Goal: Find specific page/section: Find specific page/section

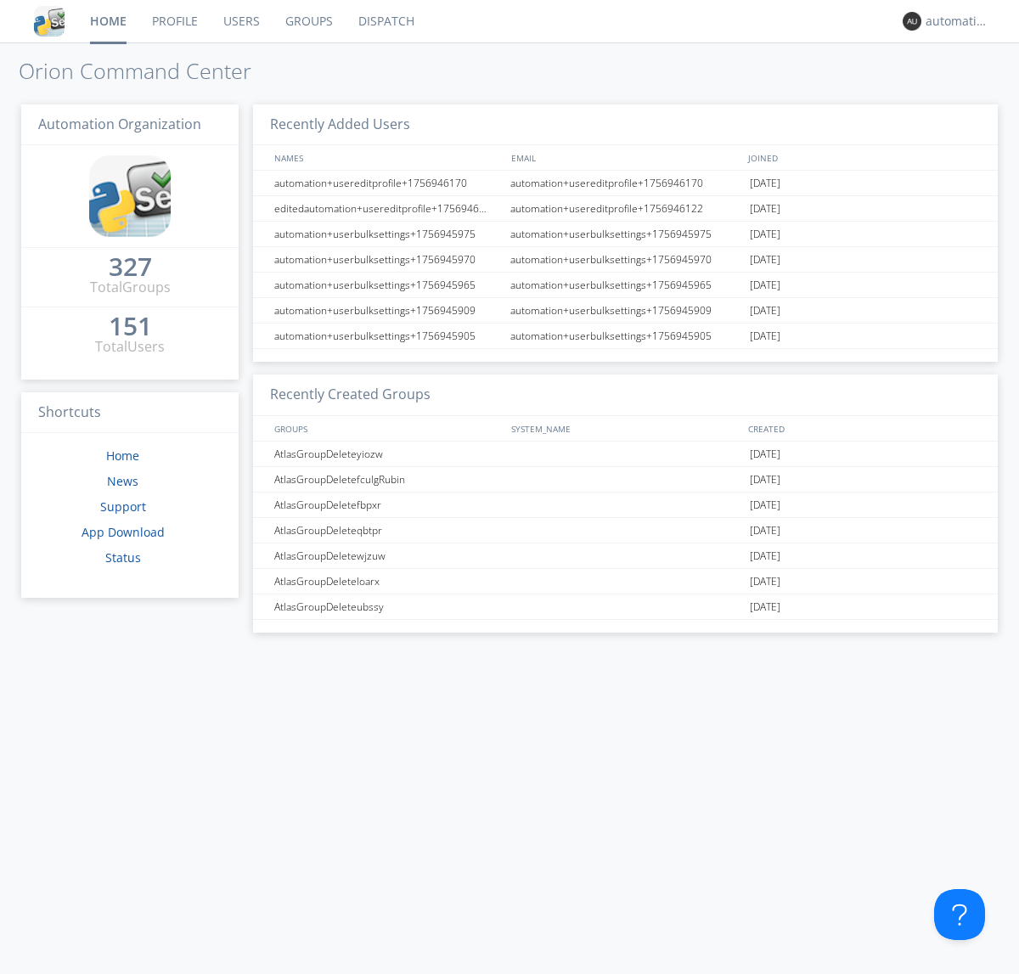
click at [385, 21] on link "Dispatch" at bounding box center [387, 21] width 82 height 42
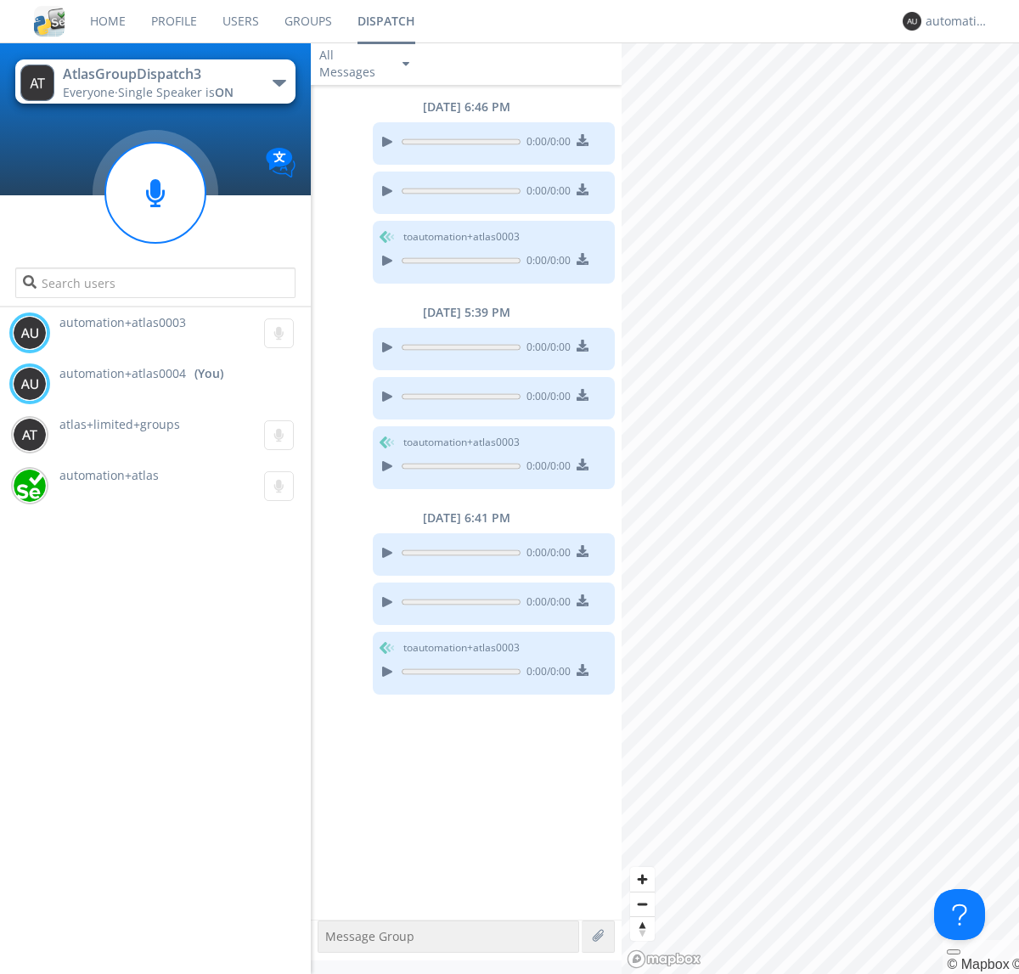
click at [279, 82] on div "button" at bounding box center [280, 83] width 14 height 7
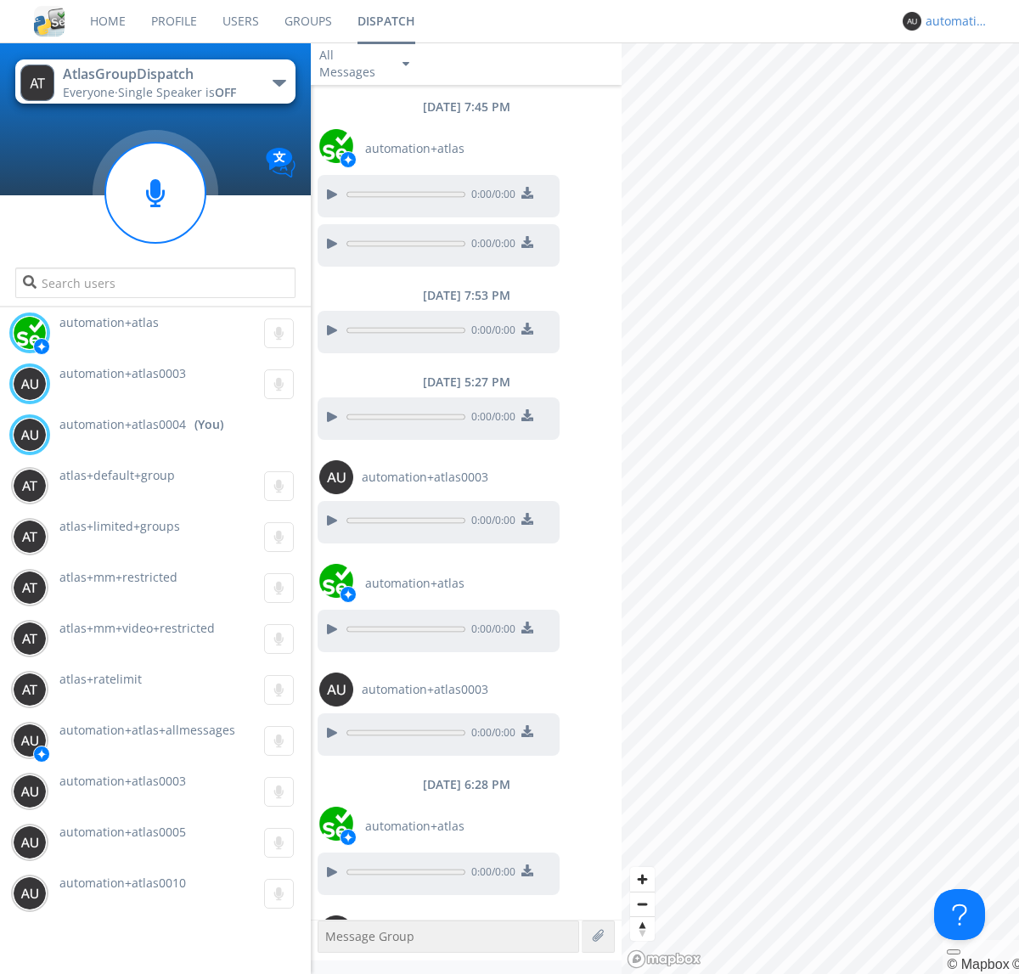
click at [953, 21] on div "automation+atlas0004" at bounding box center [958, 21] width 64 height 17
